Goal: Information Seeking & Learning: Understand process/instructions

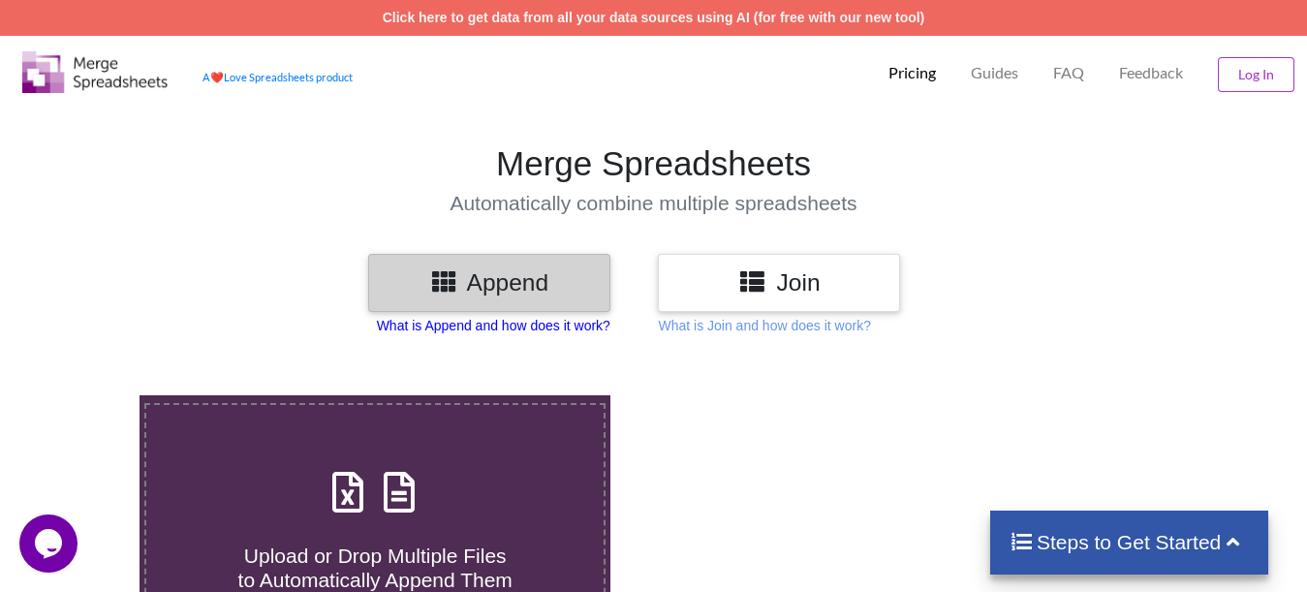
click at [579, 322] on p "What is Append and how does it work?" at bounding box center [494, 325] width 234 height 19
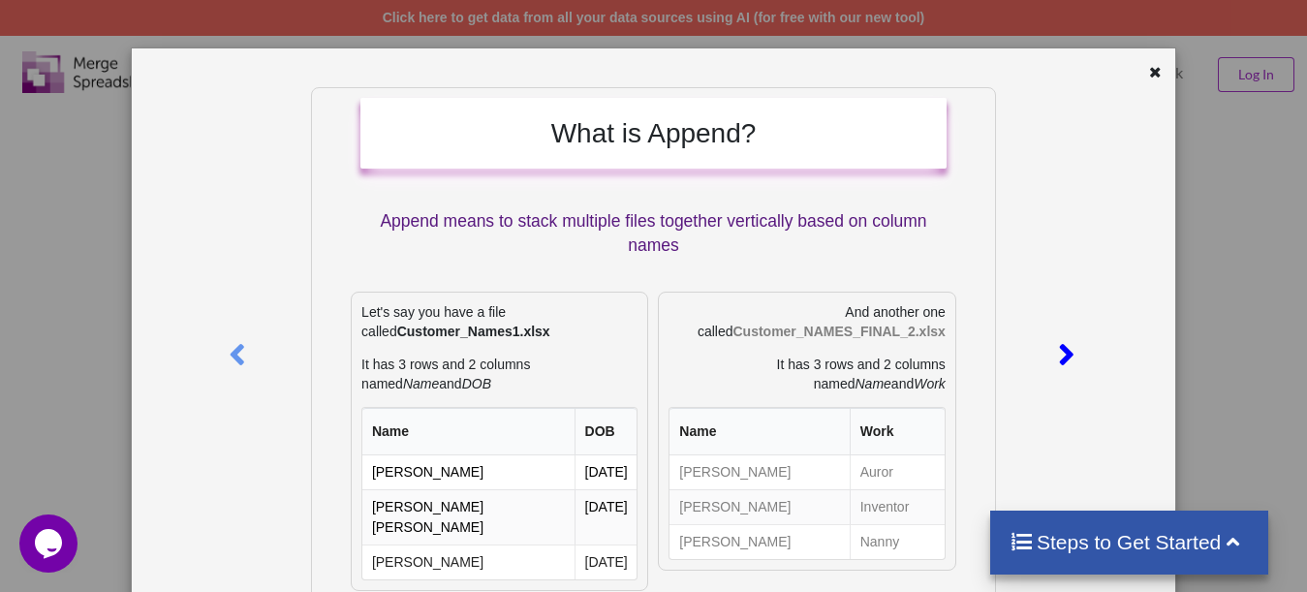
click at [1050, 348] on icon at bounding box center [1066, 346] width 40 height 34
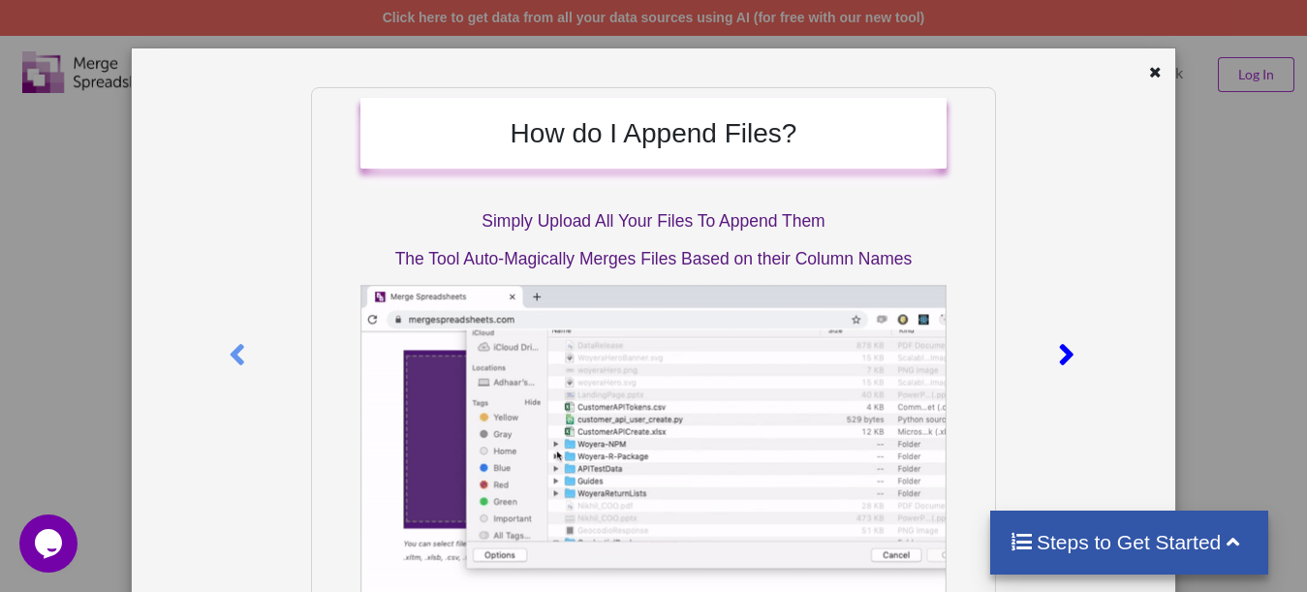
click at [1062, 357] on icon at bounding box center [1066, 346] width 40 height 34
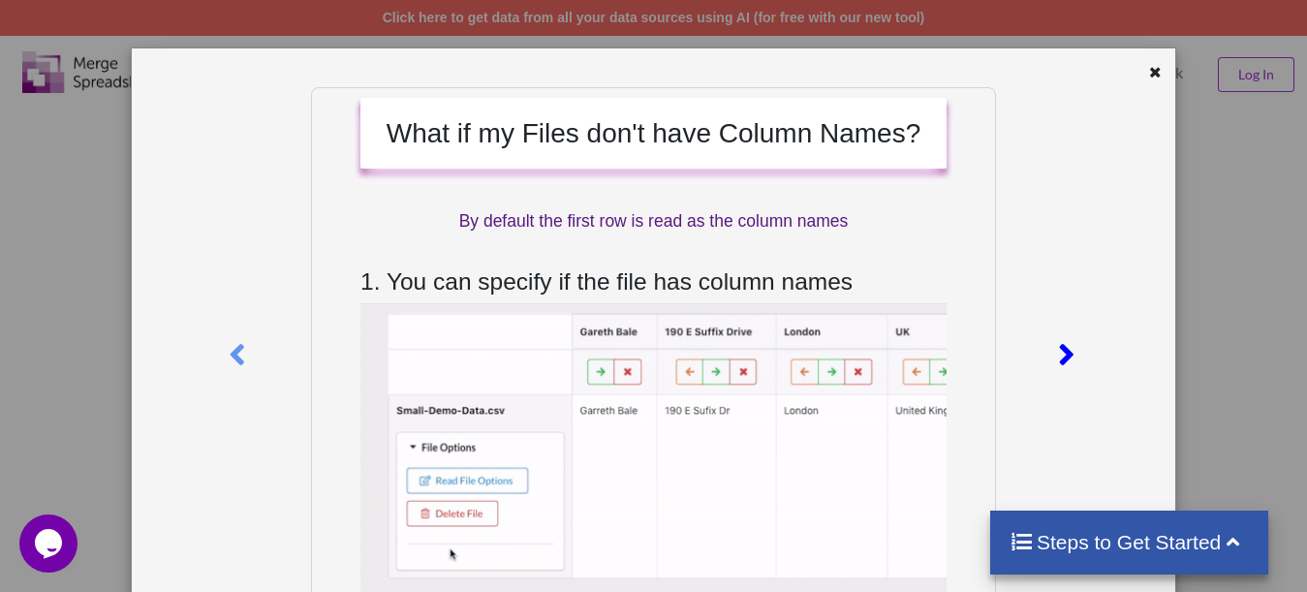
click at [1062, 357] on icon at bounding box center [1066, 346] width 40 height 34
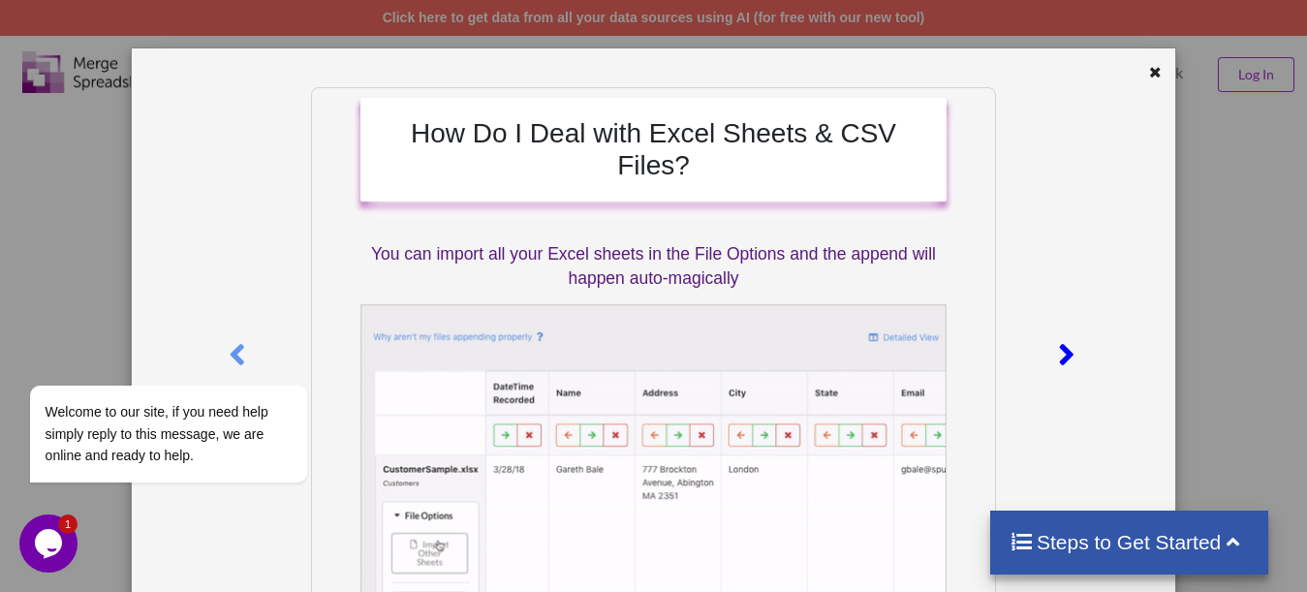
click at [1050, 343] on icon at bounding box center [1066, 346] width 40 height 34
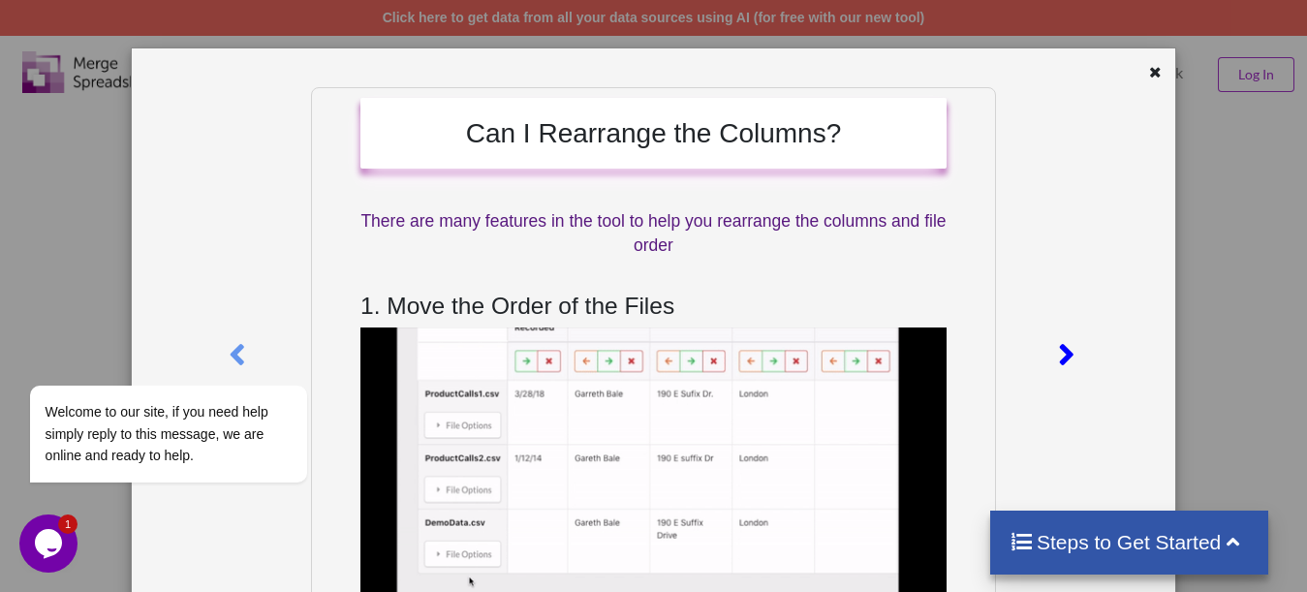
click at [1050, 343] on icon at bounding box center [1066, 346] width 40 height 34
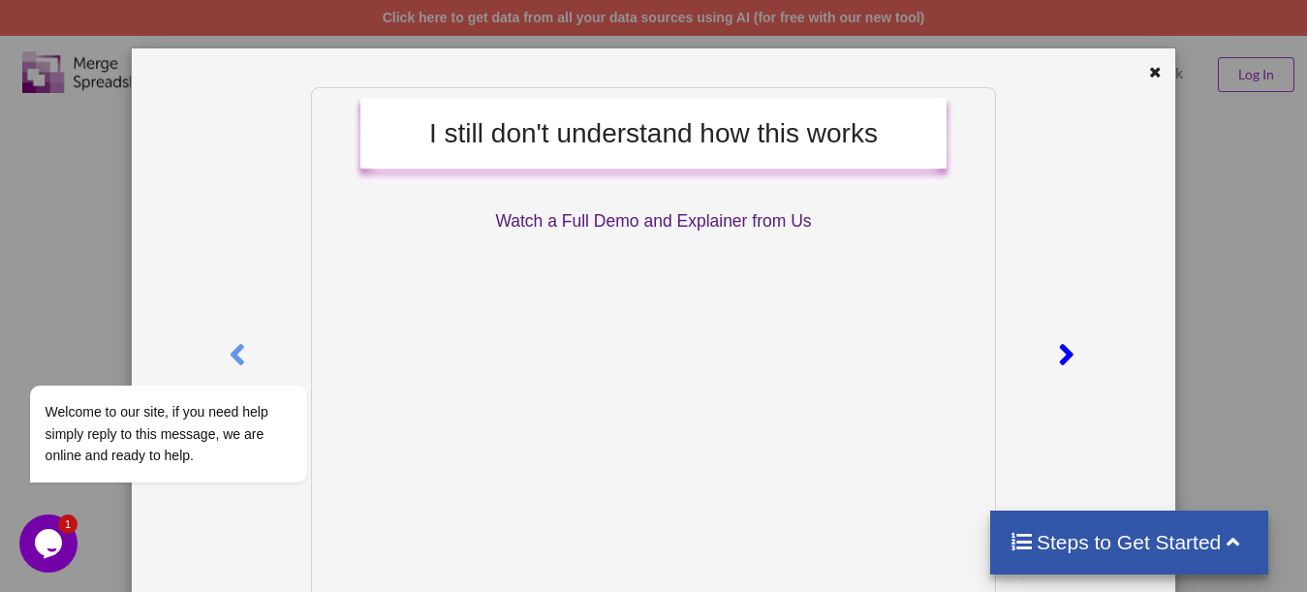
click at [1050, 343] on icon at bounding box center [1066, 346] width 40 height 34
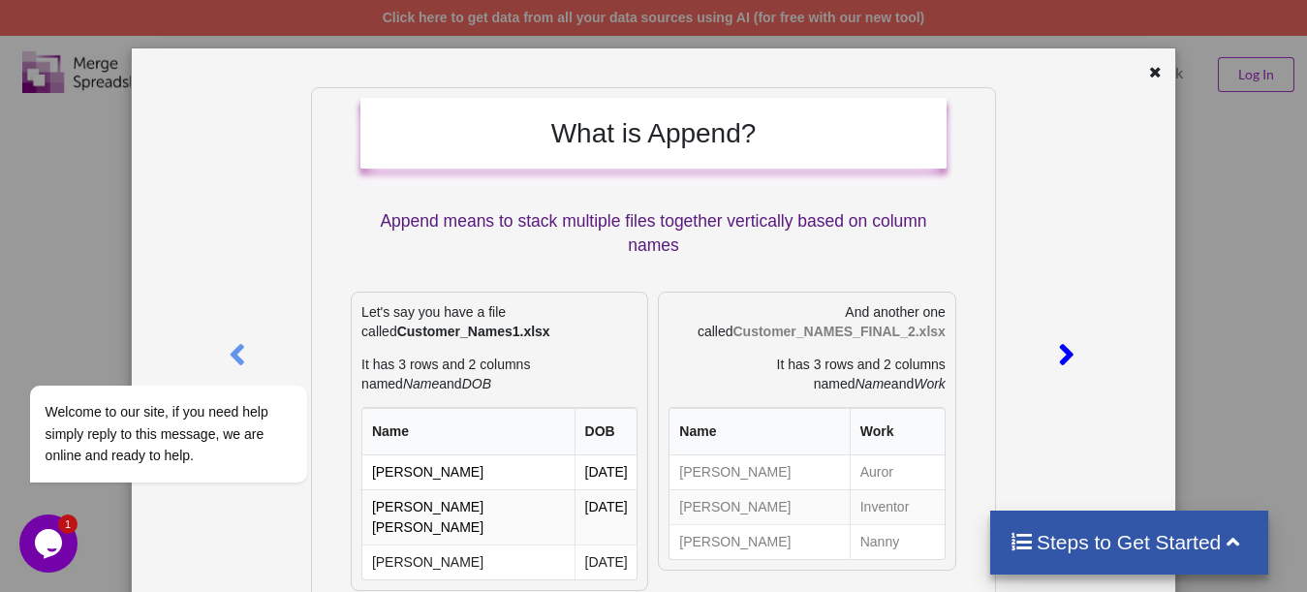
click at [1050, 343] on icon at bounding box center [1066, 346] width 40 height 34
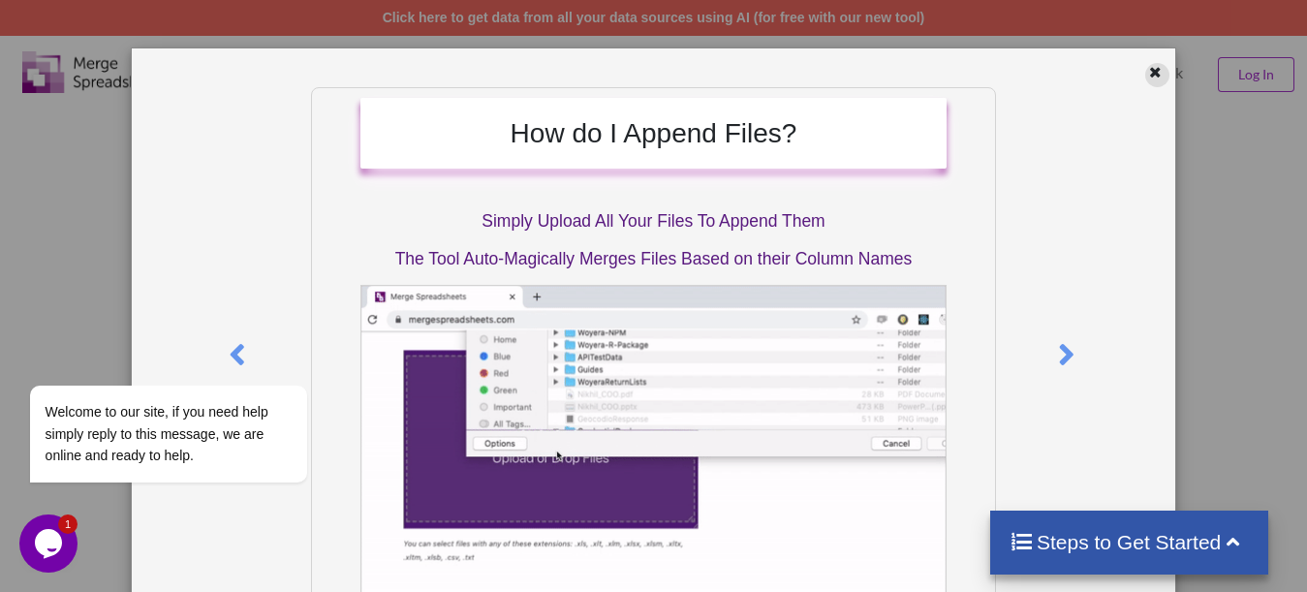
click at [1148, 74] on icon at bounding box center [1156, 70] width 16 height 14
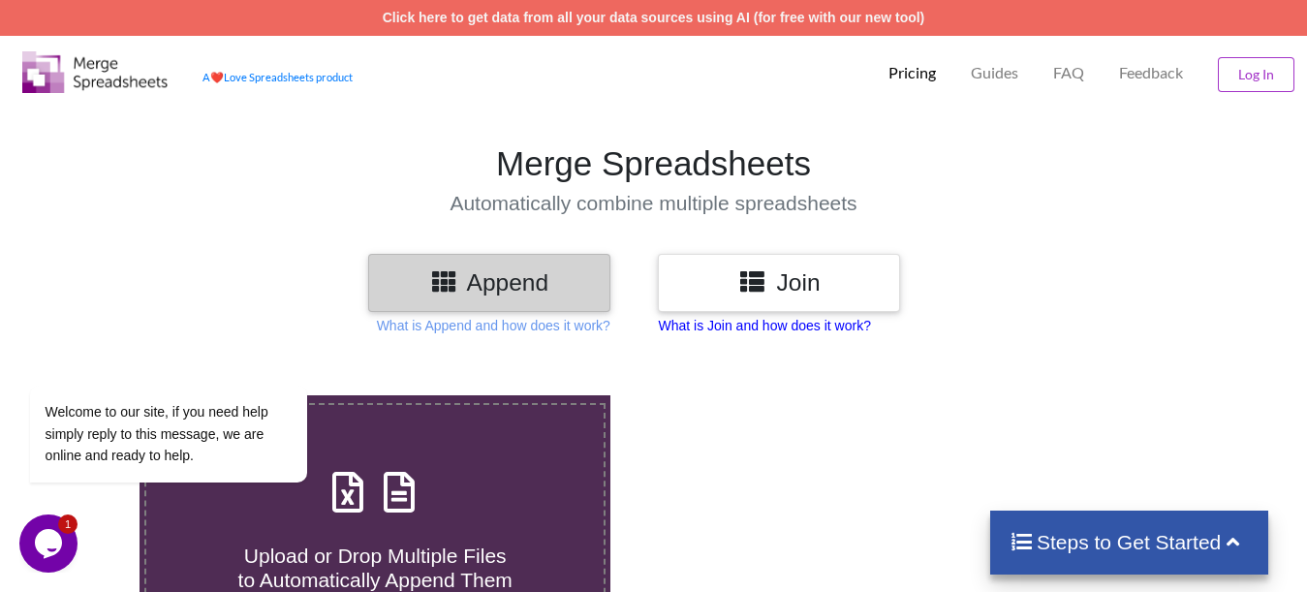
click at [610, 322] on p "What is Join and how does it work?" at bounding box center [494, 325] width 234 height 19
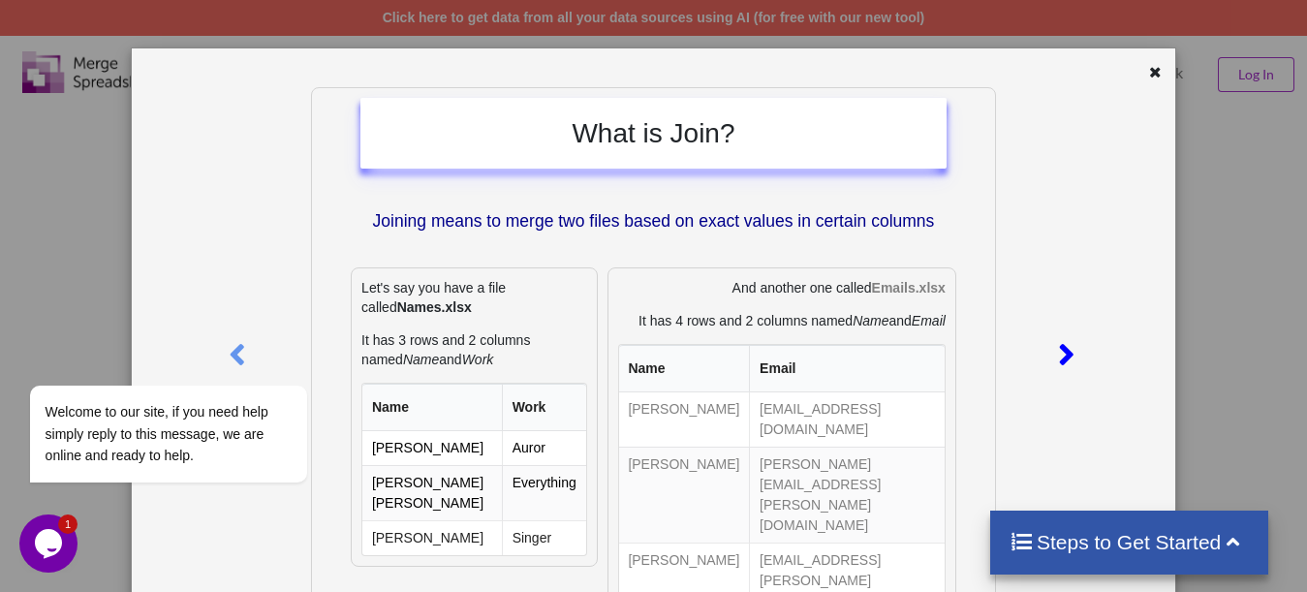
click at [1046, 349] on icon at bounding box center [1066, 346] width 40 height 34
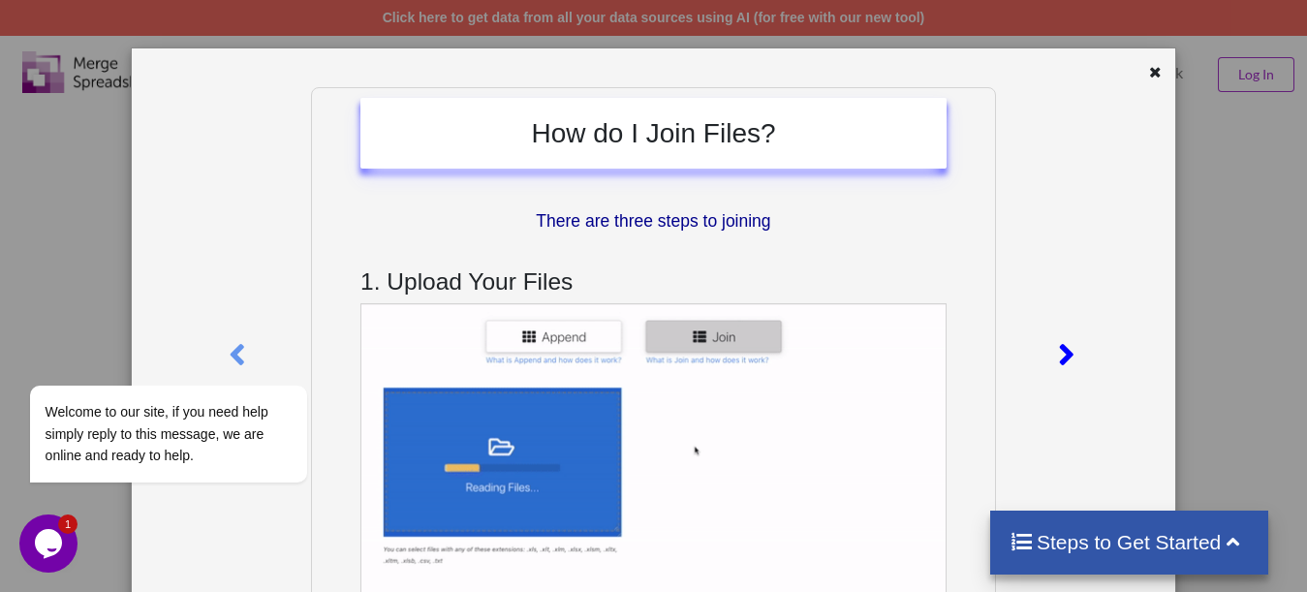
click at [1046, 349] on icon at bounding box center [1066, 346] width 40 height 34
